Goal: Navigation & Orientation: Find specific page/section

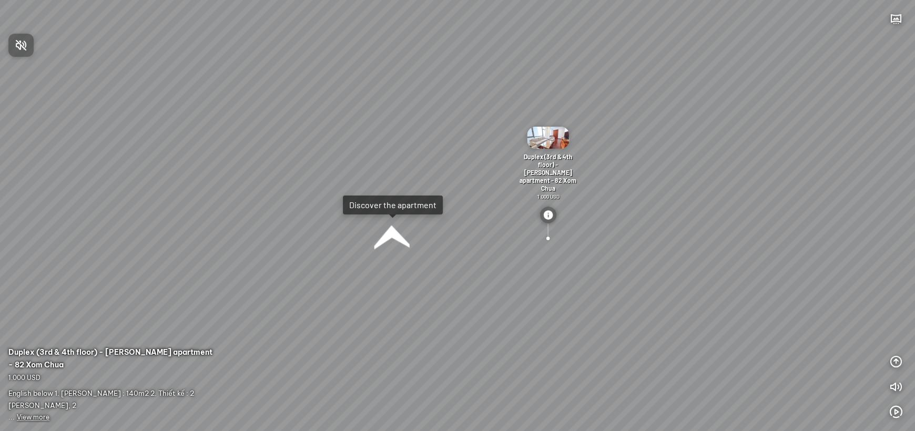
click at [439, 274] on div at bounding box center [457, 215] width 915 height 431
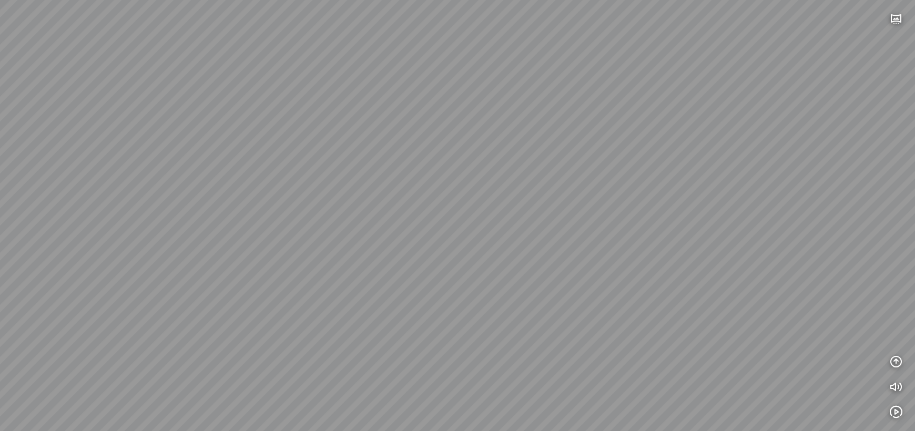
drag, startPoint x: 439, startPoint y: 274, endPoint x: 475, endPoint y: 196, distance: 85.5
click at [475, 196] on div "Discover the apartment Duplex (3rd & 4th floor) - [PERSON_NAME] apartment - 82 …" at bounding box center [457, 215] width 915 height 431
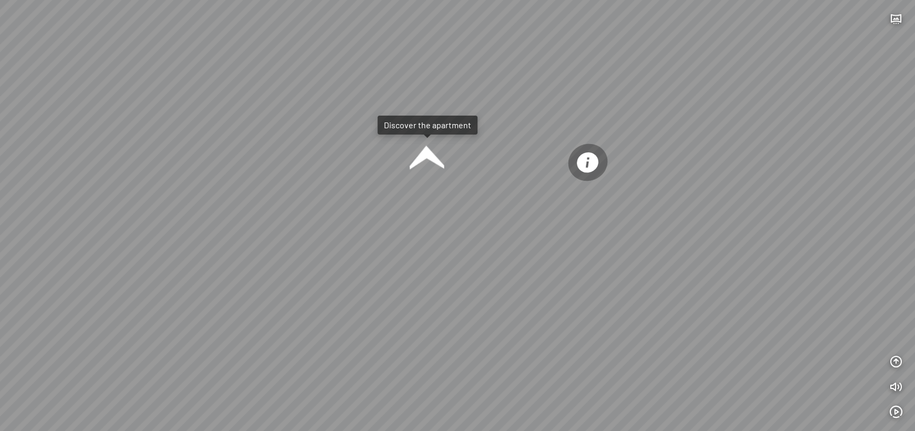
click at [423, 158] on div at bounding box center [426, 157] width 37 height 37
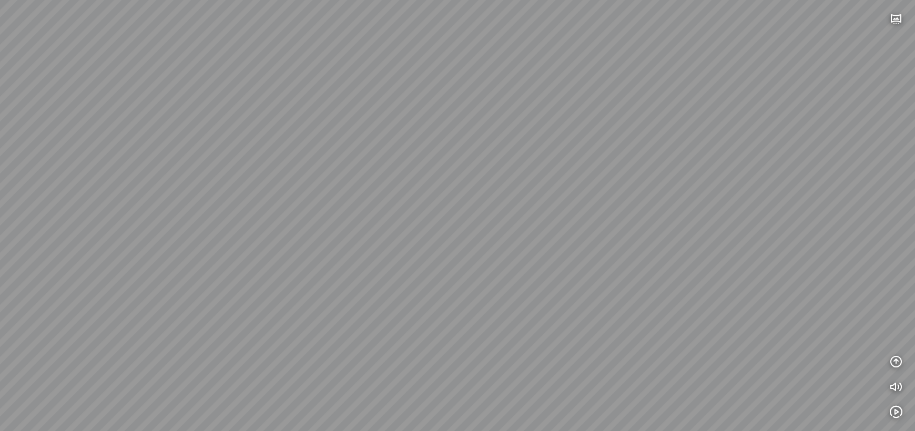
drag, startPoint x: 373, startPoint y: 254, endPoint x: 97, endPoint y: 154, distance: 293.2
click at [104, 157] on div "Entry 2nd floor entrance Kitchen WC Warehouse Balcony" at bounding box center [457, 215] width 915 height 431
drag, startPoint x: 591, startPoint y: 141, endPoint x: 0, endPoint y: 279, distance: 606.8
click at [33, 279] on div "Entry 2nd floor entrance Kitchen WC Warehouse Balcony" at bounding box center [457, 215] width 915 height 431
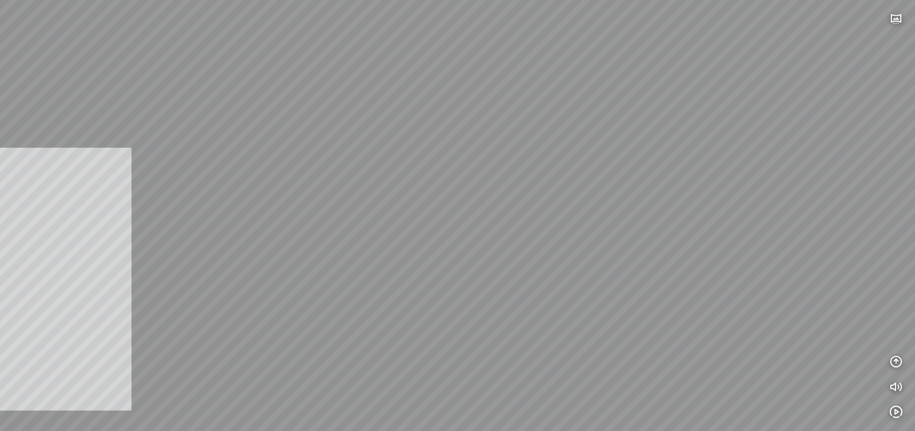
click at [0, 279] on div "Entry 2nd floor entrance Kitchen WC Warehouse Balcony INFO: krpano 1.20.8 (buil…" at bounding box center [457, 215] width 915 height 431
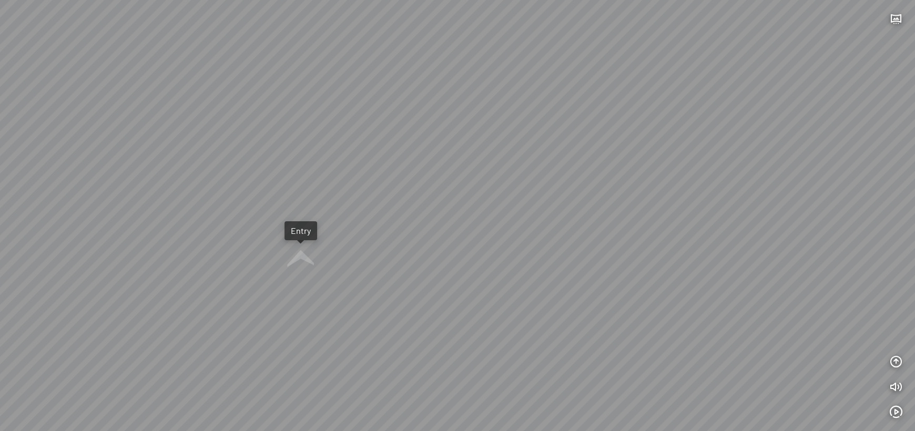
drag, startPoint x: 207, startPoint y: 273, endPoint x: 829, endPoint y: 263, distance: 621.4
click at [624, 263] on div "Entry 2nd floor entrance Kitchen WC Warehouse Balcony" at bounding box center [457, 215] width 915 height 431
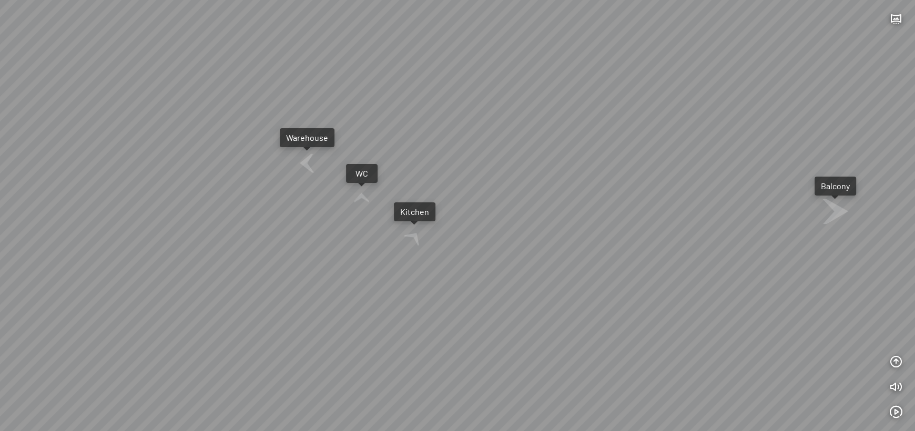
drag, startPoint x: 84, startPoint y: 248, endPoint x: 366, endPoint y: 253, distance: 282.0
click at [366, 253] on div "Entry 2nd floor entrance Kitchen WC Warehouse Balcony" at bounding box center [457, 215] width 915 height 431
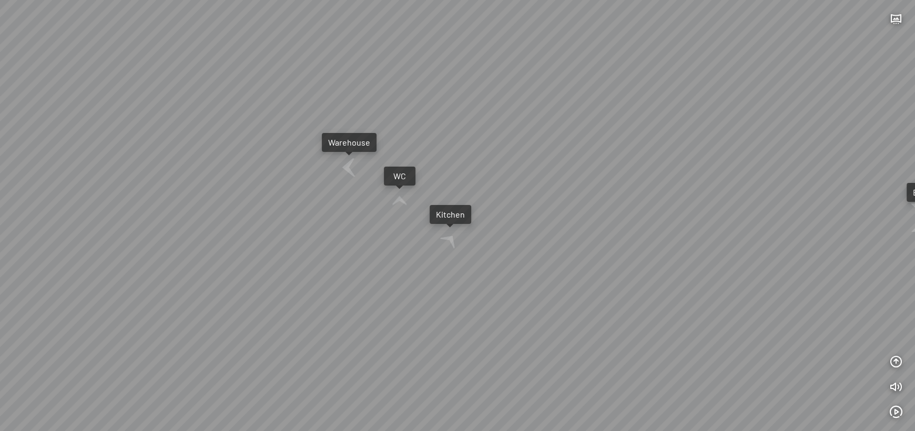
click at [427, 296] on div "Entry 2nd floor entrance Kitchen WC Warehouse Balcony" at bounding box center [457, 215] width 915 height 431
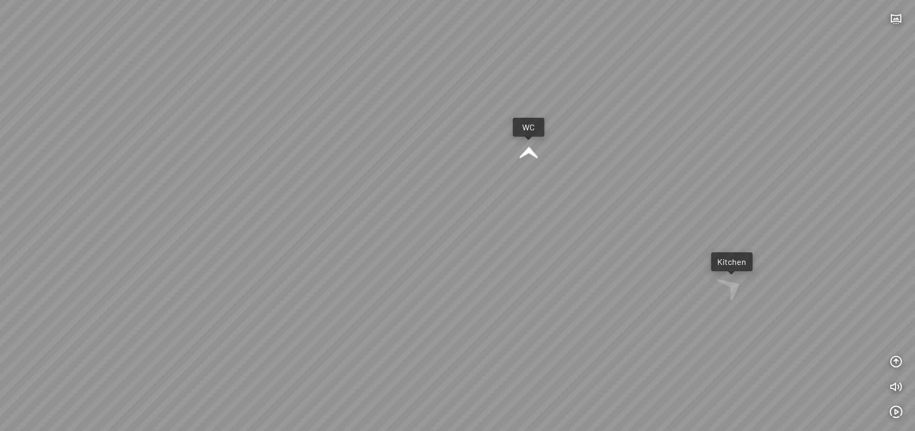
drag, startPoint x: 311, startPoint y: 279, endPoint x: 510, endPoint y: 281, distance: 198.9
click at [510, 281] on div "Kitchen WC Warehouse Entry Balcony 2nd floor entrance" at bounding box center [457, 215] width 915 height 431
